Goal: Task Accomplishment & Management: Manage account settings

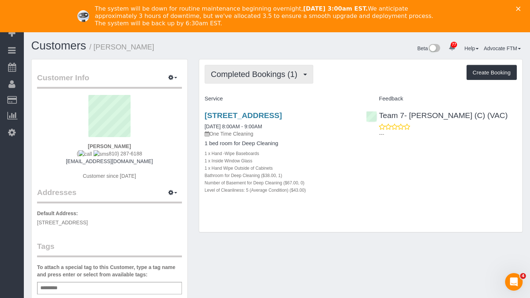
click at [295, 75] on span "Completed Bookings (1)" at bounding box center [256, 74] width 90 height 9
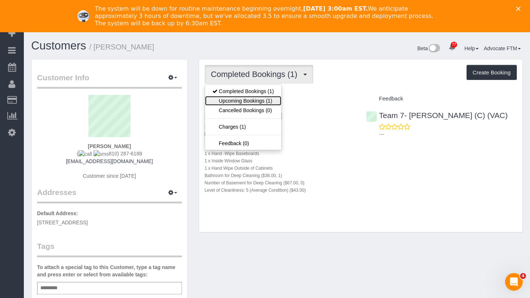
click at [260, 97] on link "Upcoming Bookings (1)" at bounding box center [243, 101] width 76 height 10
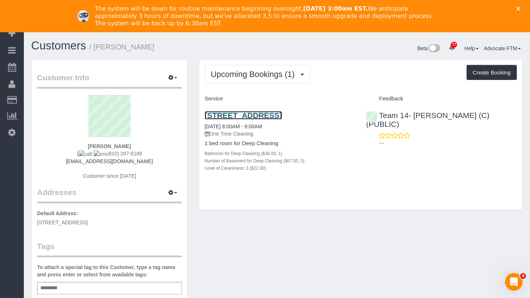
click at [260, 119] on link "[STREET_ADDRESS]" at bounding box center [243, 115] width 77 height 8
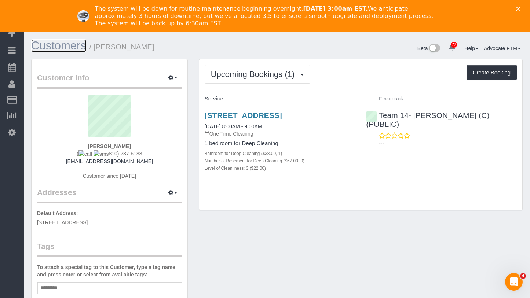
click at [53, 47] on link "Customers" at bounding box center [58, 45] width 55 height 13
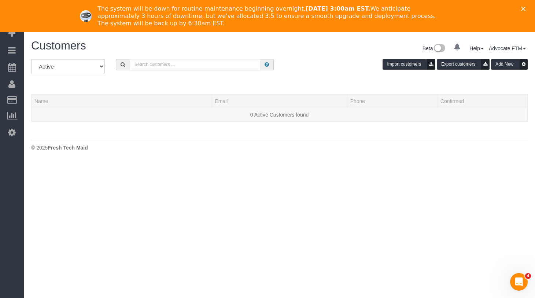
click at [144, 70] on input "text" at bounding box center [195, 64] width 131 height 11
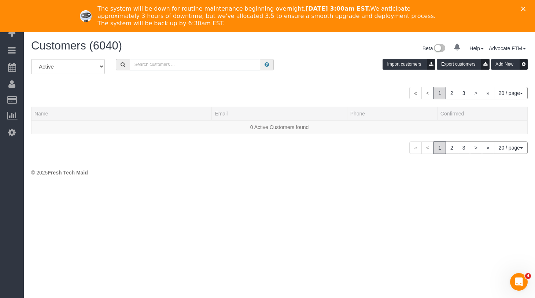
paste input "David Meneses"
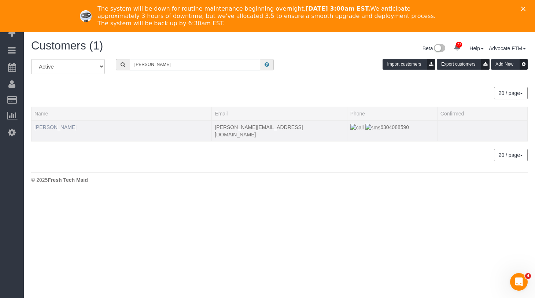
type input "David Meneses"
click at [47, 124] on link "David Meneses" at bounding box center [55, 127] width 42 height 6
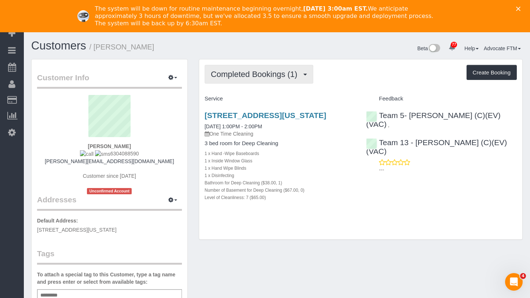
click at [254, 71] on span "Completed Bookings (1)" at bounding box center [256, 74] width 90 height 9
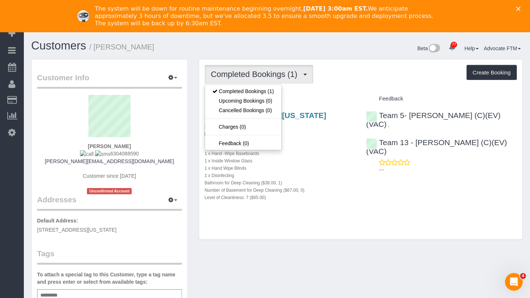
click at [401, 52] on div "Beta 77 Your Notifications You have 0 alerts × You have 2 to charge for 08/15/2…" at bounding box center [402, 49] width 251 height 19
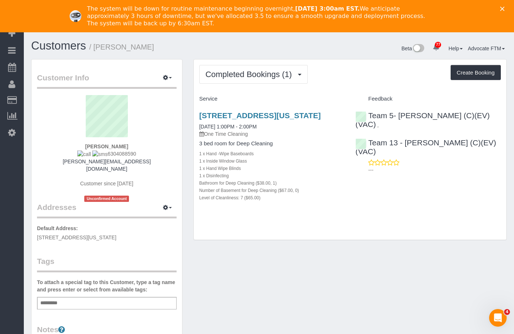
click at [293, 51] on div "Beta 77 Your Notifications You have 0 alerts × You have 2 to charge for 08/15/2…" at bounding box center [390, 49] width 243 height 19
drag, startPoint x: 150, startPoint y: 45, endPoint x: 94, endPoint y: 48, distance: 55.5
click at [94, 48] on h1 "Customers / David Meneses" at bounding box center [147, 46] width 232 height 12
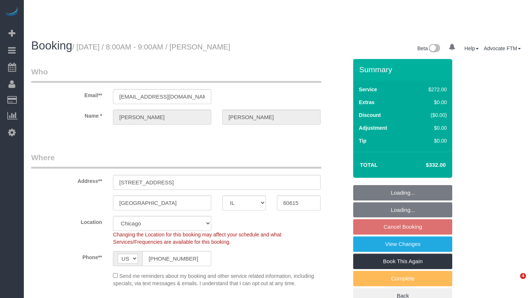
select select "IL"
select select "string:fspay-54309dbc-cb31-47e6-b361-0852335fc74a"
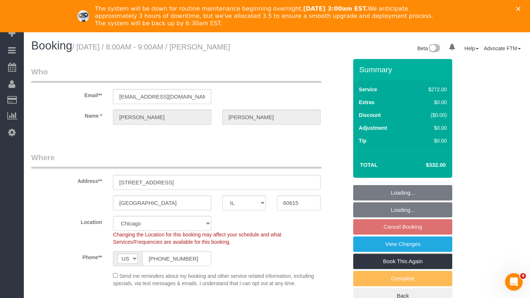
select select "object:809"
select select "513"
select select "3"
select select "spot1"
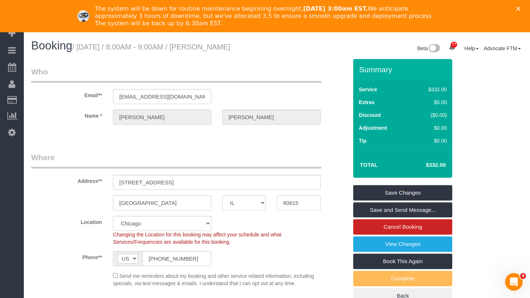
scroll to position [37, 0]
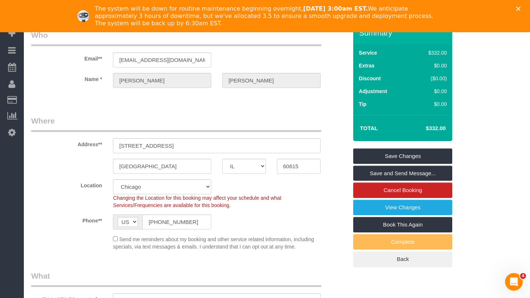
drag, startPoint x: 426, startPoint y: 126, endPoint x: 437, endPoint y: 129, distance: 11.9
click at [437, 129] on h4 "$332.00" at bounding box center [425, 128] width 42 height 6
copy h4 "$332"
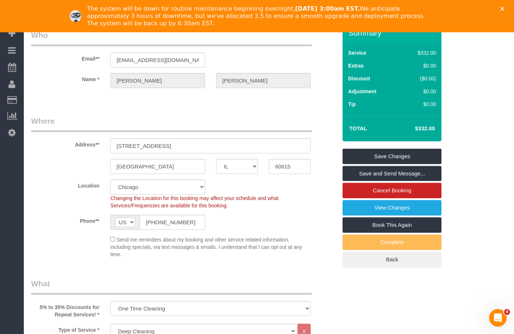
scroll to position [0, 0]
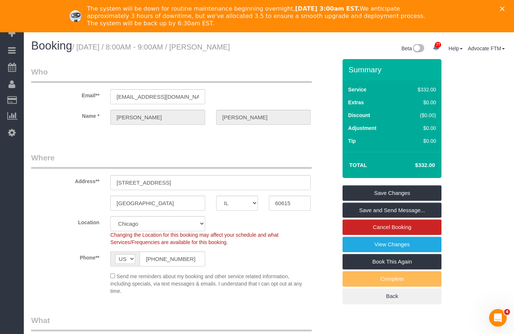
drag, startPoint x: 280, startPoint y: 44, endPoint x: 206, endPoint y: 49, distance: 75.0
click at [206, 49] on div "Booking / August 22, 2025 / 8:00AM - 9:00AM / Kathryn Hendricks Beta 77 Your No…" at bounding box center [269, 49] width 487 height 19
click at [229, 47] on small "/ August 22, 2025 / 8:00AM - 9:00AM / Kathryn Hendricks" at bounding box center [151, 47] width 158 height 8
click at [200, 44] on small "/ August 22, 2025 / 8:00AM - 9:00AM / Kathryn Hendricks" at bounding box center [151, 47] width 158 height 8
drag, startPoint x: 202, startPoint y: 47, endPoint x: 289, endPoint y: 53, distance: 87.4
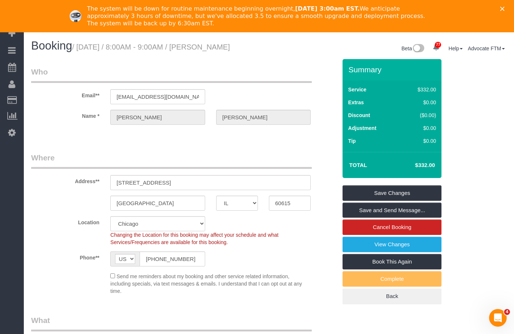
click at [289, 53] on div "Booking / August 22, 2025 / 8:00AM - 9:00AM / Kathryn Hendricks Beta 77 Your No…" at bounding box center [269, 49] width 487 height 19
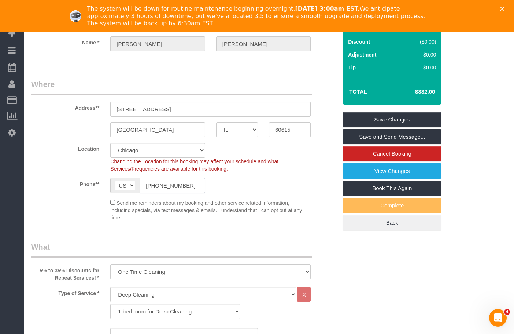
drag, startPoint x: 199, startPoint y: 184, endPoint x: 238, endPoint y: 176, distance: 39.6
click at [104, 179] on div "Phone** AF AL DZ AD AO AI AQ AG AR AM AW AU AT AZ BS BH BD BB BY BE BZ BJ BM BT…" at bounding box center [184, 185] width 317 height 15
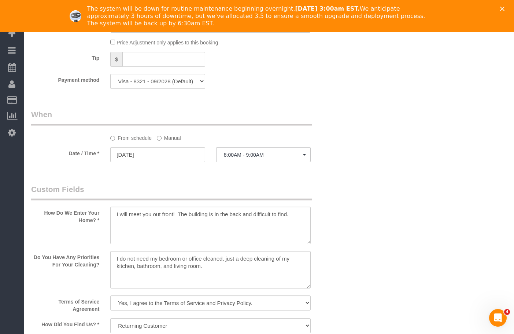
scroll to position [806, 0]
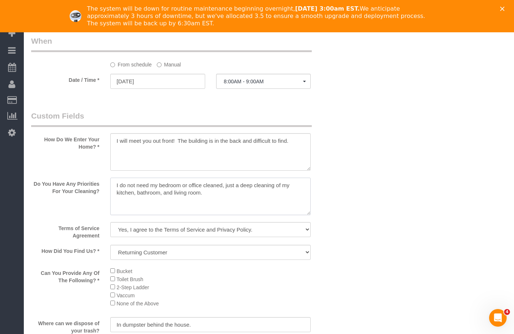
click at [218, 195] on textarea at bounding box center [210, 195] width 200 height 37
drag, startPoint x: 201, startPoint y: 196, endPoint x: 26, endPoint y: 168, distance: 177.8
click at [31, 168] on sui-booking-custom-fields "How Do We Enter Your Home? * Do You Have Any Priorities For Your Cleaning? Term…" at bounding box center [184, 311] width 306 height 402
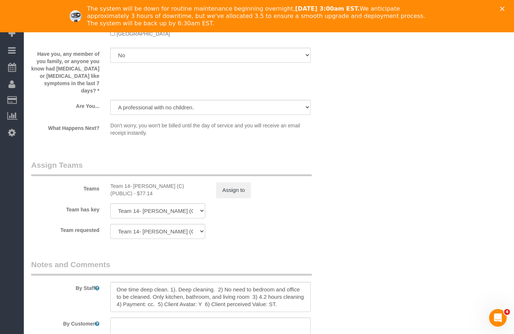
scroll to position [1185, 0]
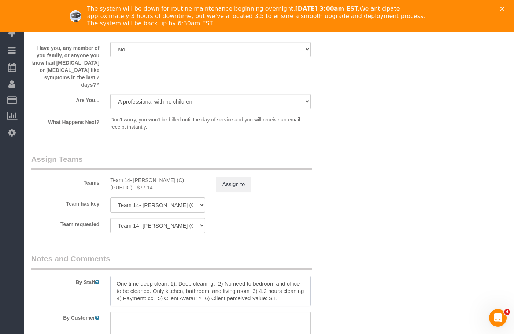
drag, startPoint x: 256, startPoint y: 286, endPoint x: 250, endPoint y: 286, distance: 6.3
click at [250, 286] on textarea at bounding box center [210, 291] width 200 height 30
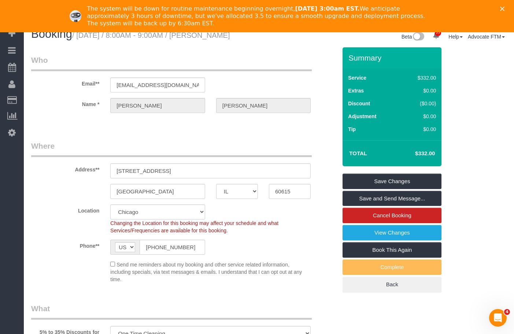
scroll to position [0, 0]
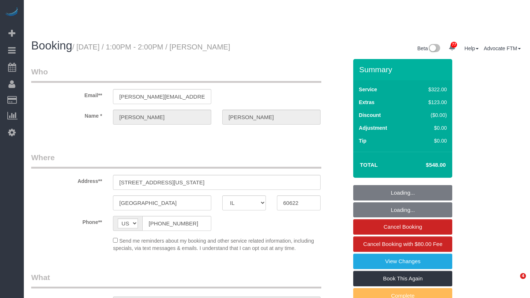
select select "IL"
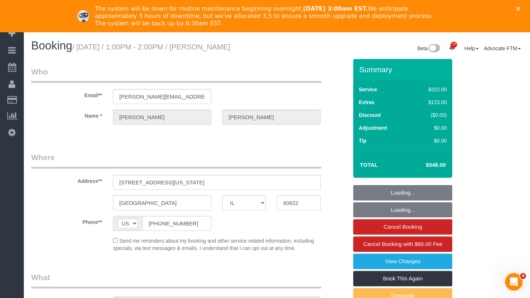
select select "513"
select select "7"
select select "number:1"
select select "number:63"
select select "number:139"
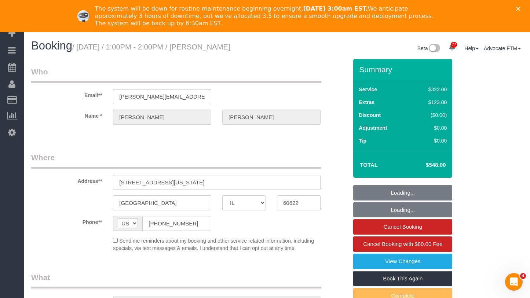
select select "number:106"
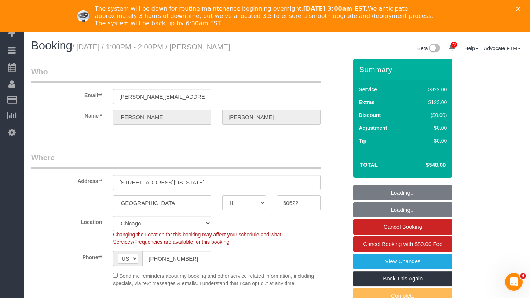
select select "object:1292"
select select "7"
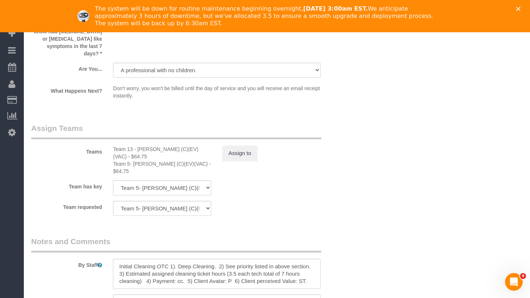
scroll to position [1393, 0]
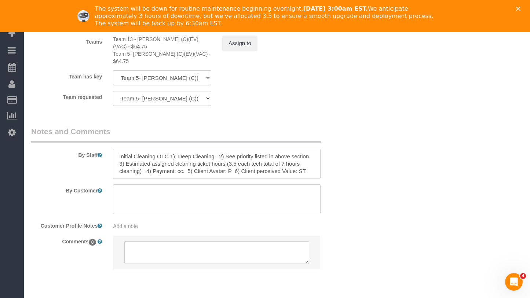
click at [254, 149] on textarea at bounding box center [216, 164] width 207 height 30
click at [334, 162] on sui-booking-comments "By Staff By Customer Customer Profile Notes Add a note Comments 0" at bounding box center [189, 201] width 316 height 151
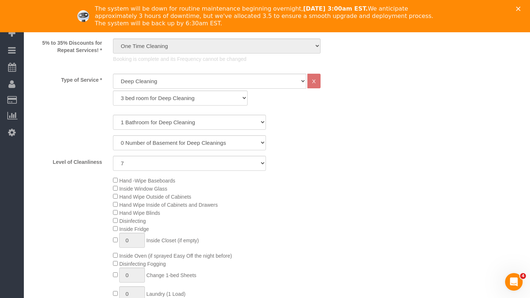
scroll to position [257, 0]
